Goal: Information Seeking & Learning: Learn about a topic

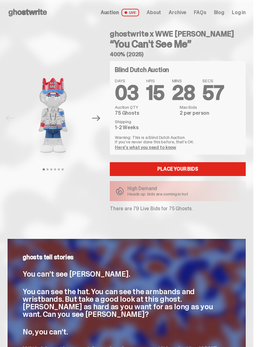
click at [65, 124] on img at bounding box center [53, 115] width 69 height 86
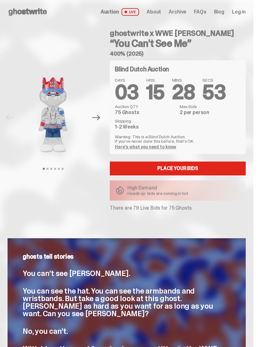
scroll to position [1, 0]
click at [103, 116] on button "Next" at bounding box center [96, 118] width 14 height 14
click at [103, 119] on button "Next" at bounding box center [96, 118] width 14 height 14
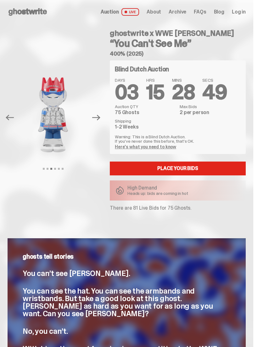
click at [103, 120] on button "Next" at bounding box center [96, 118] width 14 height 14
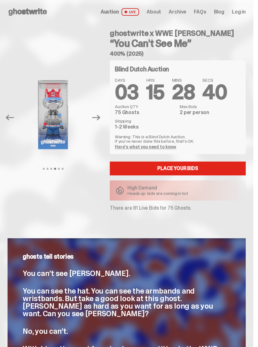
click at [175, 148] on link "Here's what you need to know" at bounding box center [145, 147] width 61 height 6
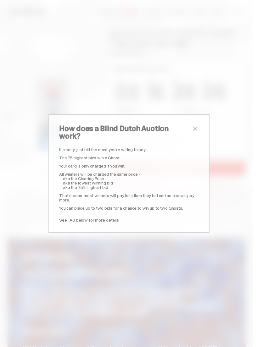
click at [116, 217] on link "See FAQ below for more details" at bounding box center [89, 220] width 60 height 6
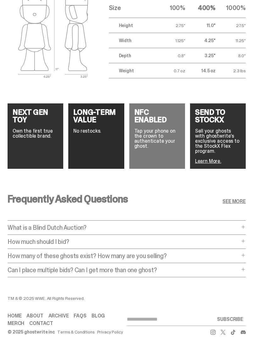
click at [192, 224] on p "What is a Blind Dutch Auction?" at bounding box center [124, 227] width 232 height 6
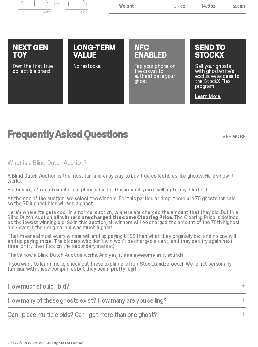
scroll to position [955, 0]
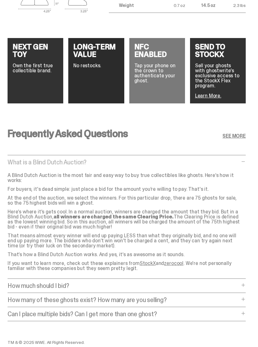
click at [227, 283] on p "How much should I bid?" at bounding box center [124, 286] width 232 height 6
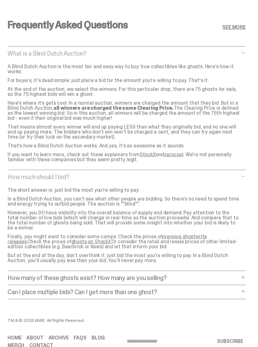
scroll to position [1067, 0]
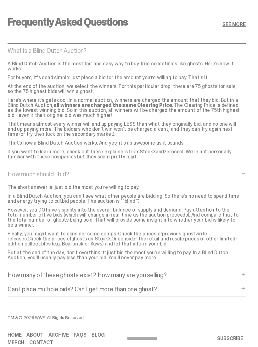
click at [229, 272] on p "How many of these ghosts exist? How many are you selling?" at bounding box center [124, 275] width 232 height 6
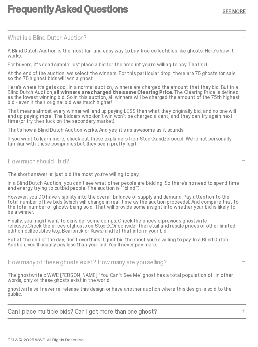
scroll to position [1079, 0]
click at [196, 308] on p "Can I place multiple bids? Can I get more than one ghost?" at bounding box center [124, 311] width 232 height 6
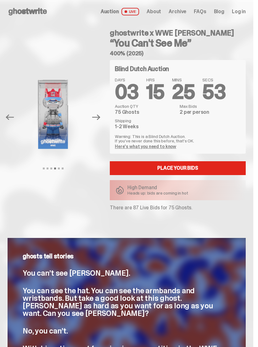
scroll to position [1, 0]
click at [205, 194] on div "High Demand Heads up: bids are coming in hot" at bounding box center [178, 190] width 136 height 20
click at [103, 113] on button "Next" at bounding box center [96, 117] width 14 height 14
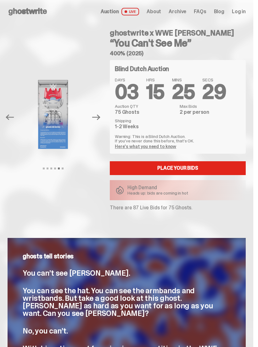
click at [103, 118] on button "Next" at bounding box center [96, 117] width 14 height 14
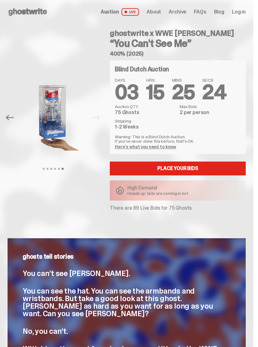
scroll to position [0, 0]
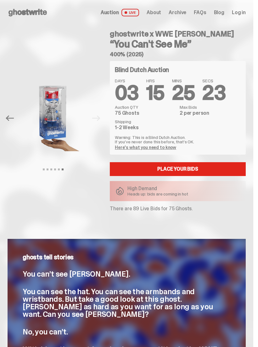
click at [13, 118] on icon "Previous" at bounding box center [10, 118] width 8 height 6
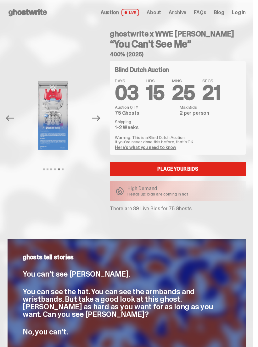
click at [16, 123] on div at bounding box center [53, 115] width 91 height 86
click at [9, 120] on icon "Previous" at bounding box center [10, 118] width 8 height 8
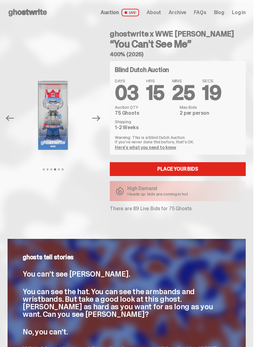
click at [12, 120] on icon "Previous" at bounding box center [10, 118] width 8 height 8
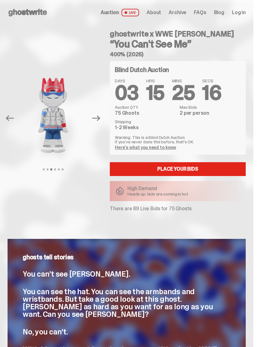
click at [14, 120] on button "Previous" at bounding box center [10, 118] width 14 height 14
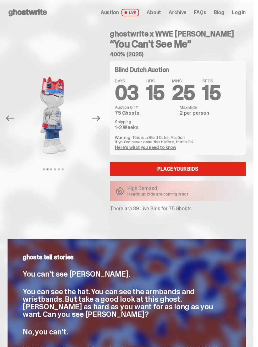
click at [10, 123] on button "Previous" at bounding box center [10, 118] width 14 height 14
